Goal: Task Accomplishment & Management: Complete application form

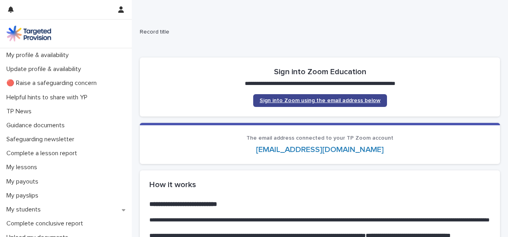
click at [281, 102] on span "Sign into Zoom using the email address below" at bounding box center [320, 101] width 121 height 6
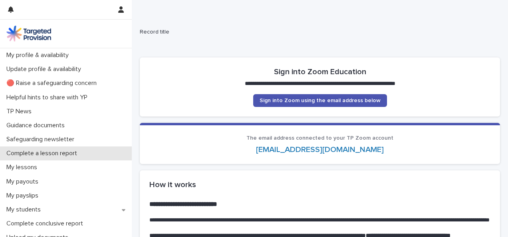
click at [35, 150] on p "Complete a lesson report" at bounding box center [43, 154] width 80 height 8
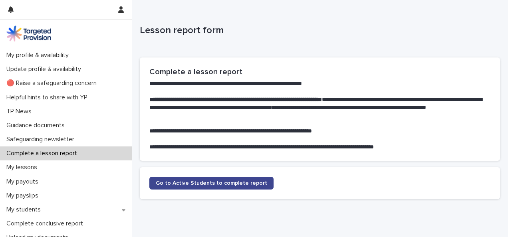
click at [216, 185] on span "Go to Active Students to complete report" at bounding box center [212, 184] width 112 height 6
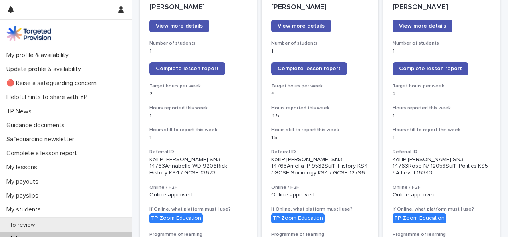
scroll to position [121, 0]
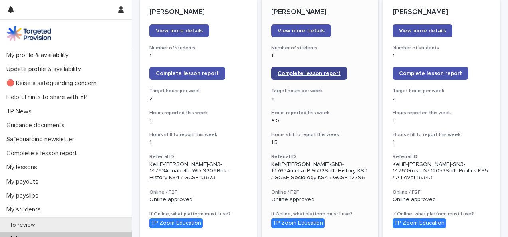
click at [298, 76] on span "Complete lesson report" at bounding box center [309, 74] width 63 height 6
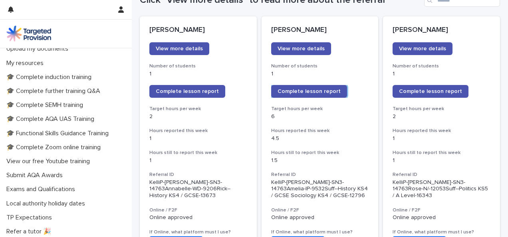
scroll to position [248, 0]
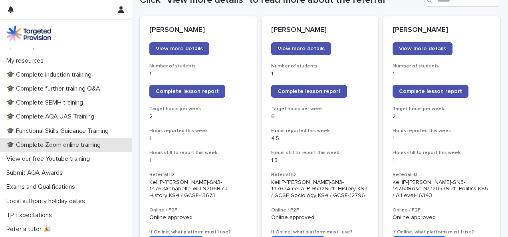
click at [61, 144] on p "🎓 Complete Zoom online training" at bounding box center [55, 145] width 104 height 8
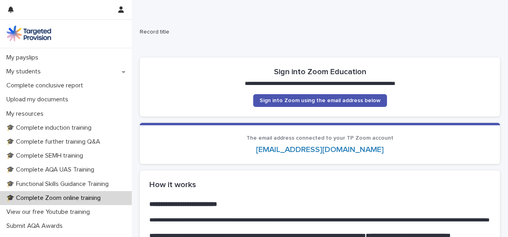
scroll to position [165, 0]
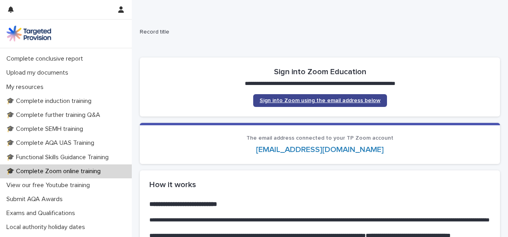
click at [329, 100] on span "Sign into Zoom using the email address below" at bounding box center [320, 101] width 121 height 6
